Goal: Check status: Check status

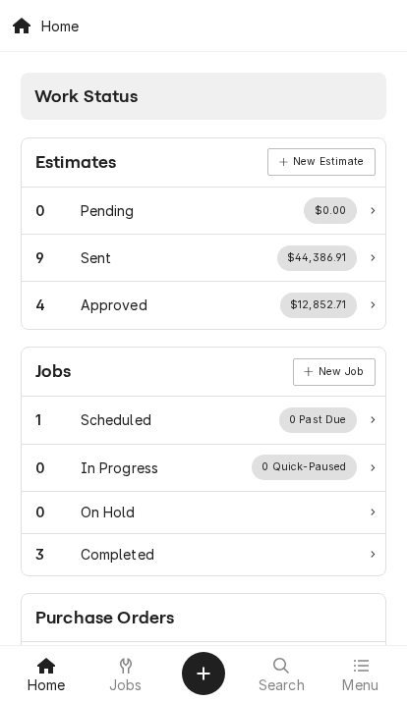
click at [360, 662] on icon at bounding box center [361, 666] width 16 height 16
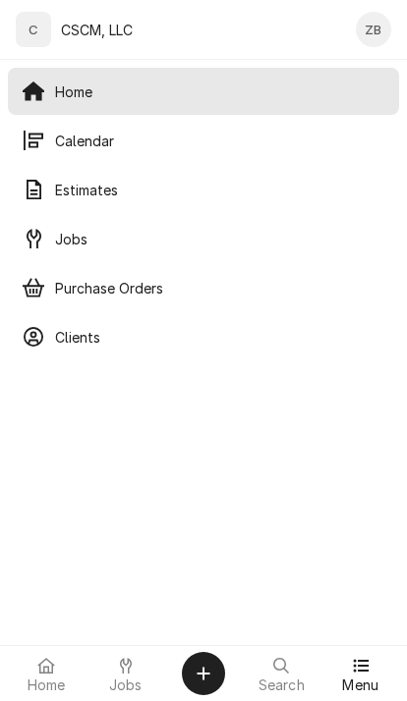
click at [84, 148] on span "Calendar" at bounding box center [220, 141] width 330 height 21
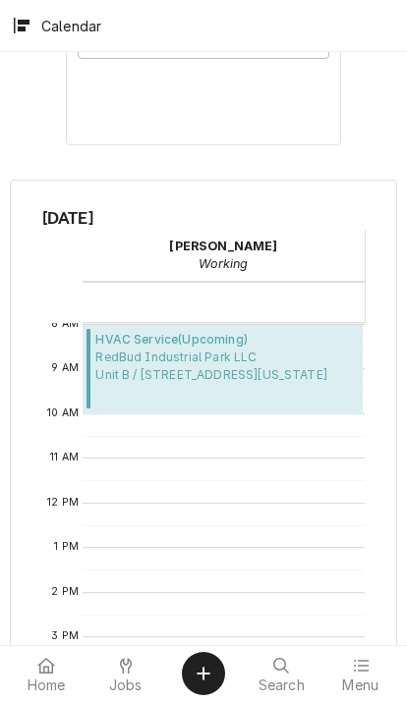
scroll to position [577, 0]
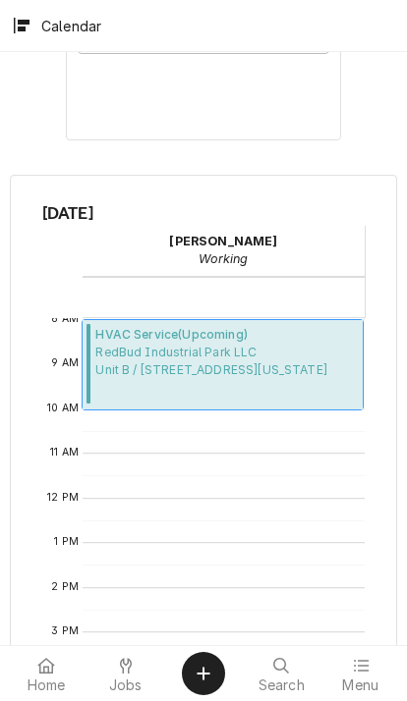
click at [177, 331] on span "HVAC Service ( Upcoming )" at bounding box center [211, 335] width 232 height 18
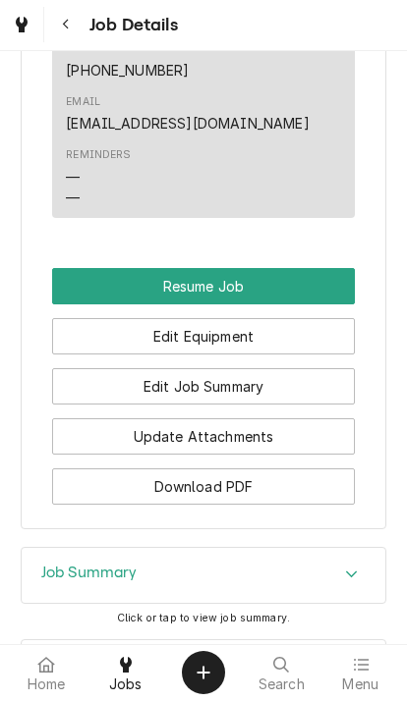
scroll to position [1302, 0]
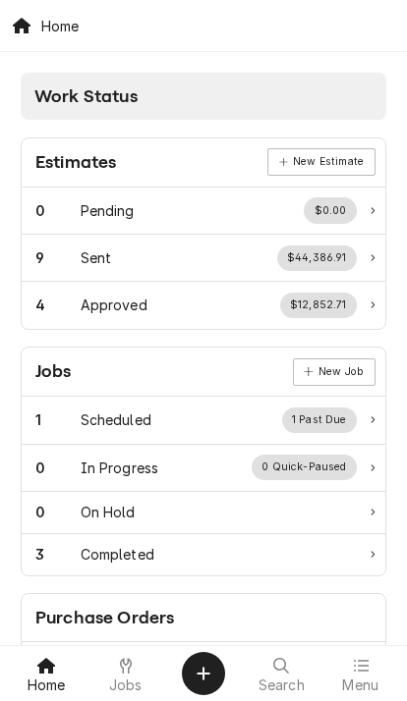
click at [366, 671] on icon at bounding box center [360, 666] width 15 height 12
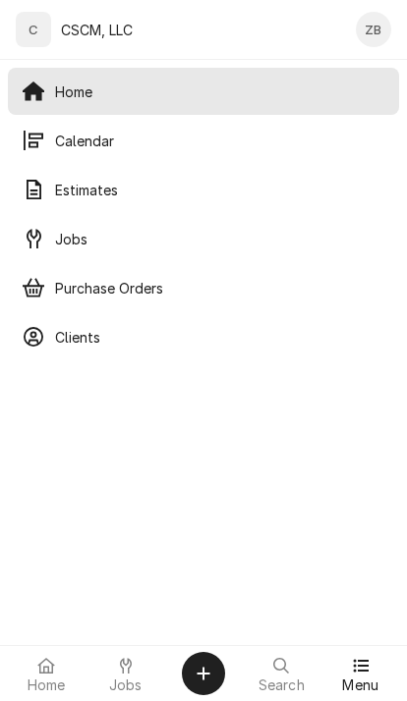
click at [57, 142] on span "Calendar" at bounding box center [220, 141] width 330 height 21
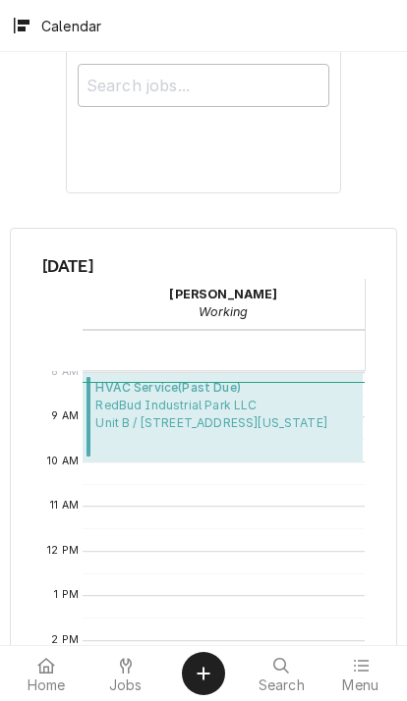
scroll to position [530, 0]
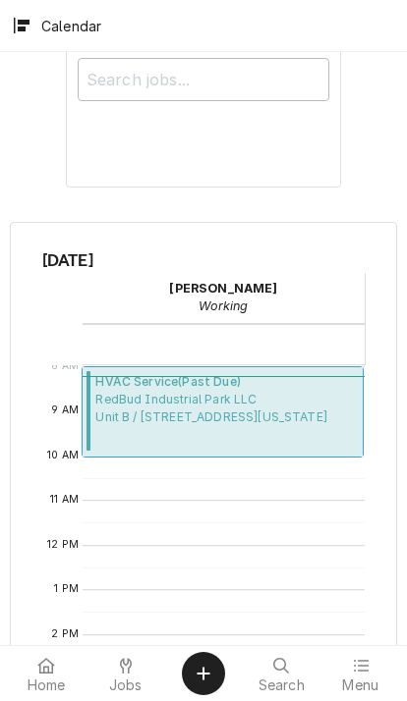
click at [148, 408] on span "RedBud Industrial Park LLC [STREET_ADDRESS][US_STATE]" at bounding box center [211, 408] width 232 height 35
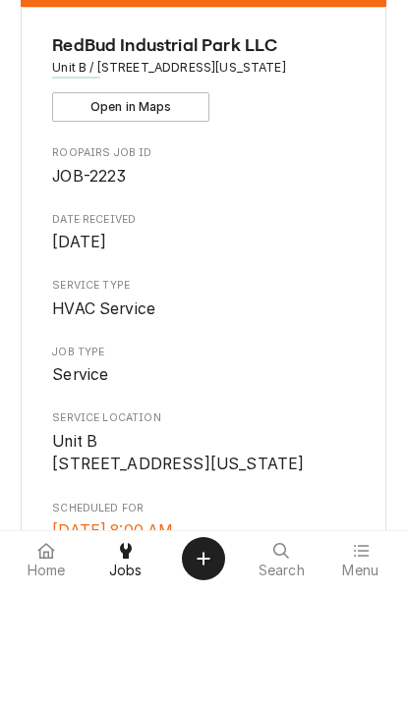
scroll to position [60, 0]
